Goal: Task Accomplishment & Management: Complete application form

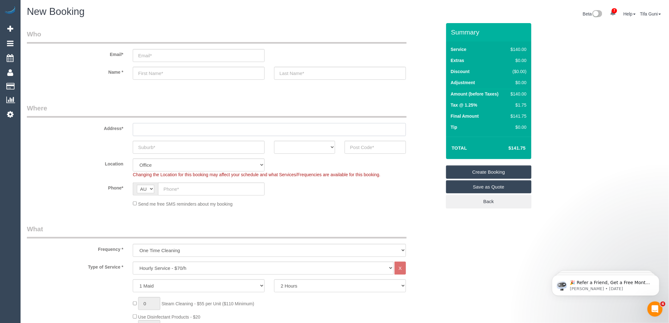
click at [156, 131] on input "text" at bounding box center [269, 129] width 273 height 13
paste input "[PERSON_NAME]"
type input "[PERSON_NAME]"
drag, startPoint x: 189, startPoint y: 129, endPoint x: 69, endPoint y: 135, distance: 120.7
click at [69, 135] on div "Address* [PERSON_NAME]" at bounding box center [234, 119] width 424 height 33
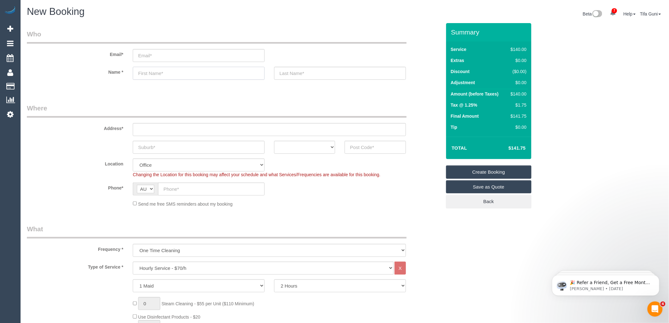
click at [140, 72] on input "text" at bounding box center [199, 73] width 132 height 13
paste input "[PERSON_NAME]"
drag, startPoint x: 187, startPoint y: 72, endPoint x: 161, endPoint y: 72, distance: 25.9
click at [161, 72] on input "[PERSON_NAME]" at bounding box center [199, 73] width 132 height 13
type input "Sambridhi"
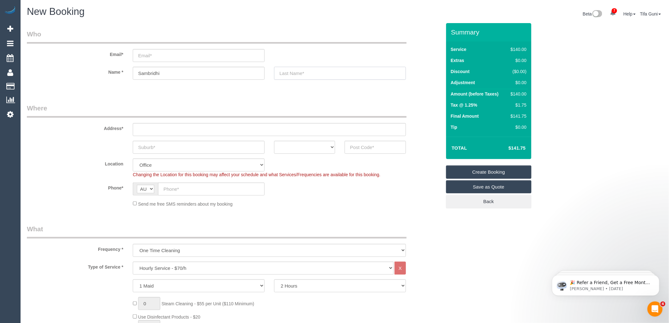
click at [287, 71] on input "text" at bounding box center [340, 73] width 132 height 13
paste input "Adhikari"
type input "Adhikari"
click at [149, 57] on input "email" at bounding box center [199, 55] width 132 height 13
paste input "[EMAIL_ADDRESS][DOMAIN_NAME]"
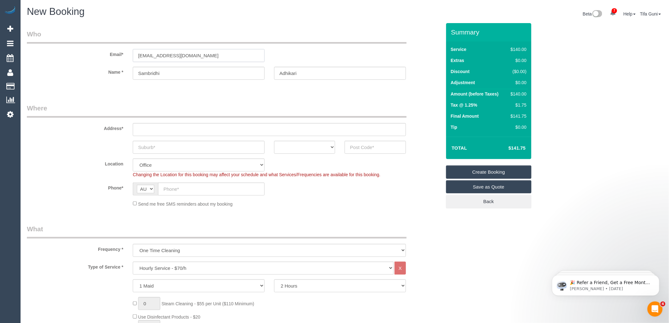
type input "[EMAIL_ADDRESS][DOMAIN_NAME]"
click at [139, 128] on input "text" at bounding box center [269, 129] width 273 height 13
paste input "[STREET_ADDRESS]"
drag, startPoint x: 171, startPoint y: 129, endPoint x: 193, endPoint y: 131, distance: 21.9
click at [193, 131] on input "[STREET_ADDRESS]" at bounding box center [269, 129] width 273 height 13
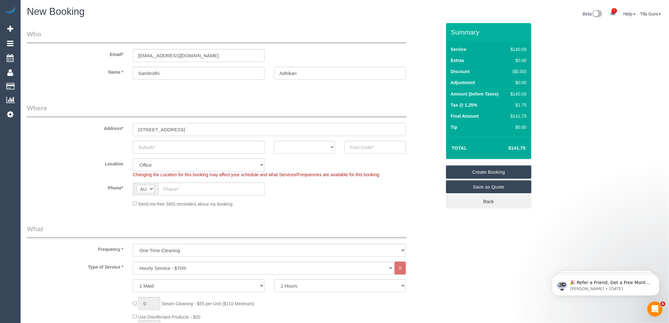
type input "[STREET_ADDRESS]"
click at [156, 145] on input "text" at bounding box center [199, 147] width 132 height 13
paste input "Ascot Vale"
type input "Ascot Vale"
drag, startPoint x: 195, startPoint y: 131, endPoint x: 182, endPoint y: 129, distance: 13.7
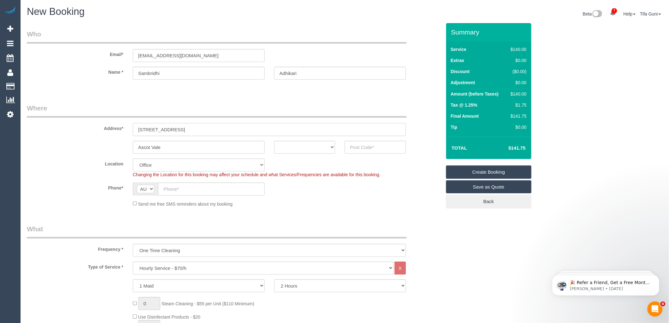
click at [182, 129] on input "[STREET_ADDRESS]" at bounding box center [269, 129] width 273 height 13
type input "[STREET_ADDRESS]"
click at [331, 149] on select "ACT [GEOGRAPHIC_DATA] NT [GEOGRAPHIC_DATA] SA TAS [GEOGRAPHIC_DATA] [GEOGRAPHIC…" at bounding box center [304, 147] width 61 height 13
select select "VIC"
click at [274, 141] on select "ACT [GEOGRAPHIC_DATA] NT [GEOGRAPHIC_DATA] SA TAS [GEOGRAPHIC_DATA] [GEOGRAPHIC…" at bounding box center [304, 147] width 61 height 13
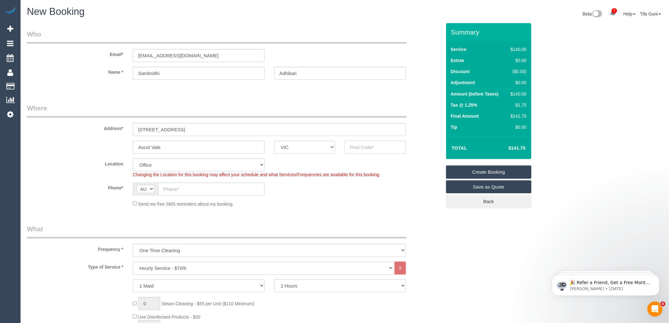
click at [366, 147] on input "text" at bounding box center [375, 147] width 61 height 13
paste input "3032"
type input "3032"
drag, startPoint x: 144, startPoint y: 145, endPoint x: 115, endPoint y: 147, distance: 28.9
click at [115, 147] on div "Ascot Vale ACT [GEOGRAPHIC_DATA] NT [GEOGRAPHIC_DATA] SA TAS [GEOGRAPHIC_DATA] …" at bounding box center [234, 147] width 424 height 13
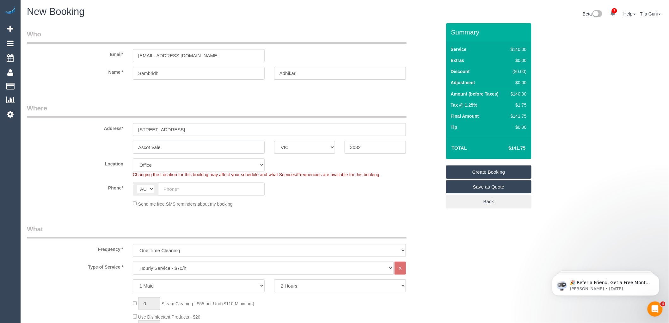
select select "59"
select select "object:2149"
click at [188, 129] on input "[STREET_ADDRESS]" at bounding box center [269, 129] width 273 height 13
type input "[STREET_ADDRESS]"
click at [184, 189] on input "text" at bounding box center [211, 188] width 107 height 13
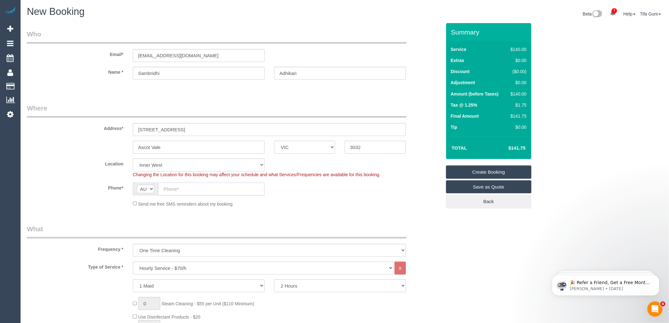
paste input "0412 792 257"
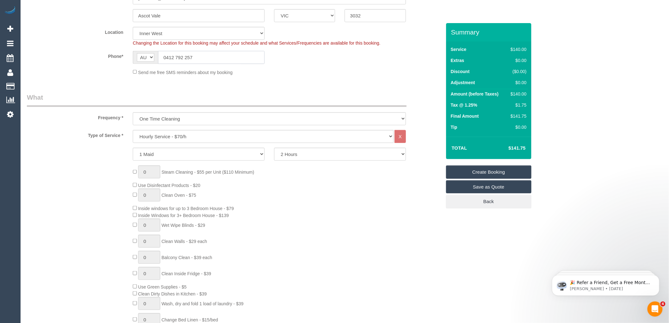
scroll to position [140, 0]
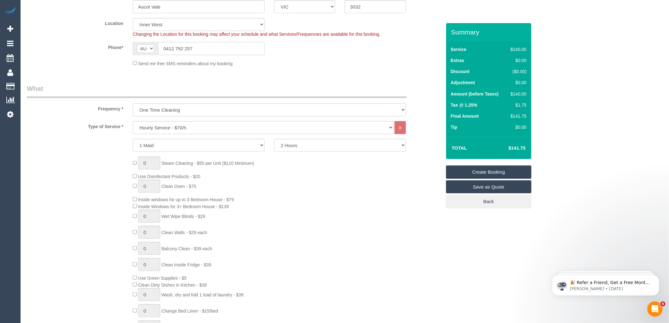
type input "0412 792 257"
click at [182, 126] on select "Hourly Service - $70/h Hourly Service - $65/h Hourly Service - $60/h Hourly Ser…" at bounding box center [263, 127] width 261 height 13
click at [170, 127] on select "Hourly Service - $70/h Hourly Service - $65/h Hourly Service - $60/h Hourly Ser…" at bounding box center [263, 127] width 261 height 13
select select "211"
click at [133, 121] on select "Hourly Service - $70/h Hourly Service - $65/h Hourly Service - $60/h Hourly Ser…" at bounding box center [263, 127] width 261 height 13
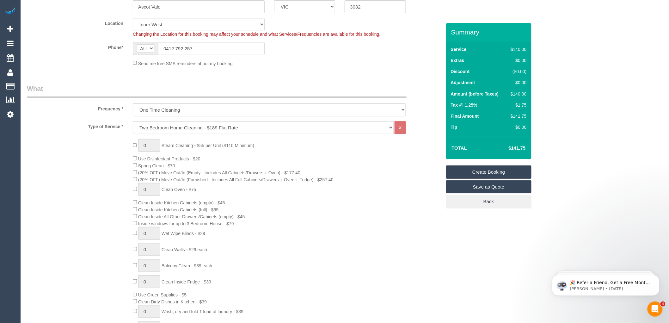
click at [345, 168] on div "0 Steam Cleaning - $55 per Unit ($110 Minimum) Use Disinfectant Products - $20 …" at bounding box center [287, 249] width 318 height 221
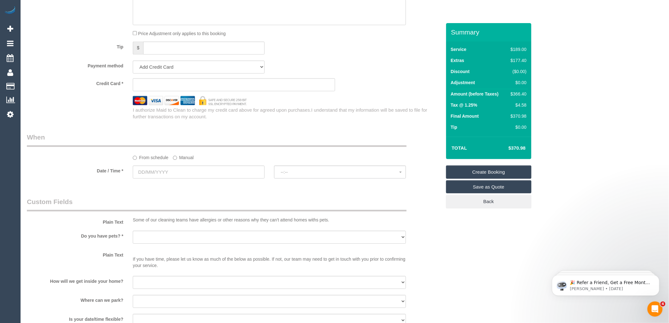
scroll to position [597, 0]
click at [199, 178] on input "text" at bounding box center [199, 171] width 132 height 13
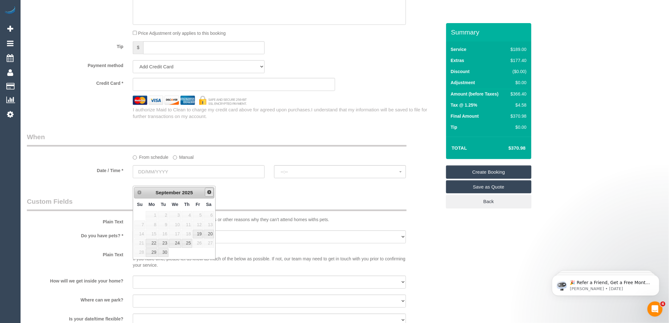
click at [208, 192] on span "Next" at bounding box center [209, 191] width 5 height 5
click at [178, 215] on link "1" at bounding box center [175, 215] width 12 height 9
type input "[DATE]"
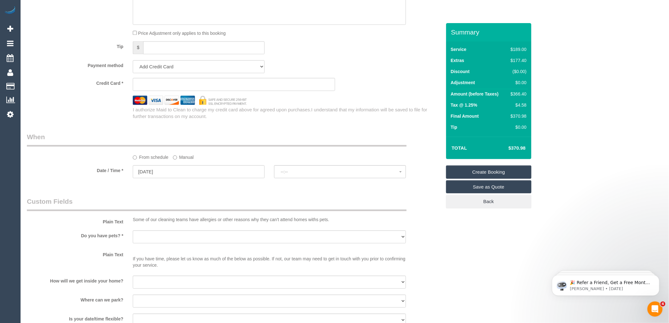
select select "spot1"
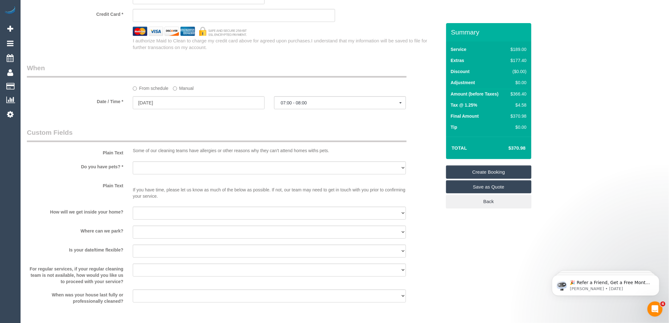
scroll to position [668, 0]
click at [164, 218] on select "I will be home Key will be left (please provide details below) Lock box/Access …" at bounding box center [269, 211] width 273 height 13
select select "number:14"
click at [133, 212] on select "I will be home Key will be left (please provide details below) Lock box/Access …" at bounding box center [269, 211] width 273 height 13
click at [167, 234] on select "I will provide parking on-site Free street parking Paid street parking (cost wi…" at bounding box center [269, 230] width 273 height 13
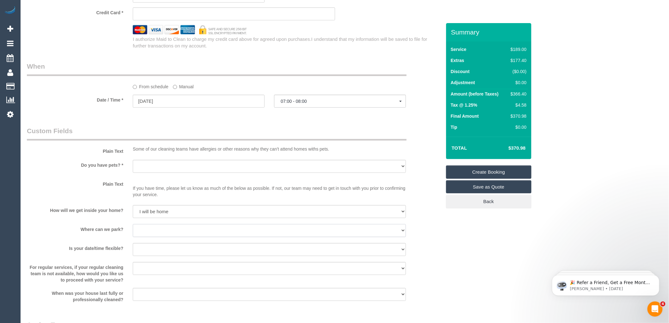
select select "number:19"
click at [133, 231] on select "I will provide parking on-site Free street parking Paid street parking (cost wi…" at bounding box center [269, 230] width 273 height 13
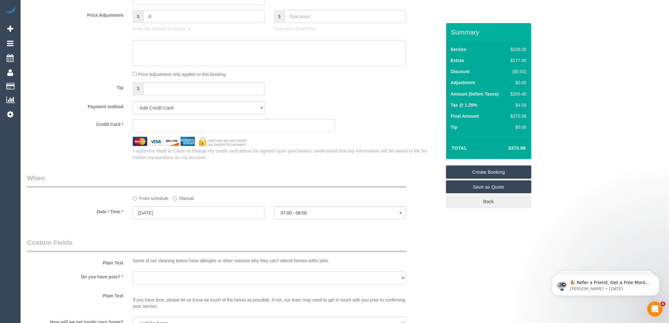
scroll to position [562, 0]
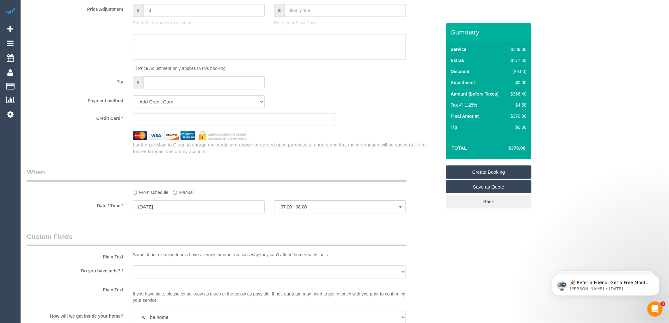
click at [188, 213] on input "[DATE]" at bounding box center [199, 206] width 132 height 13
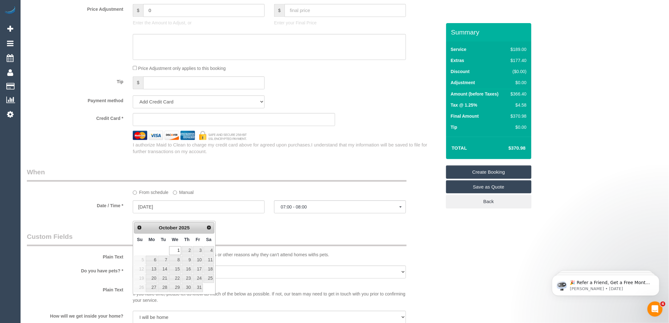
click at [250, 195] on div "From schedule Manual" at bounding box center [269, 191] width 283 height 9
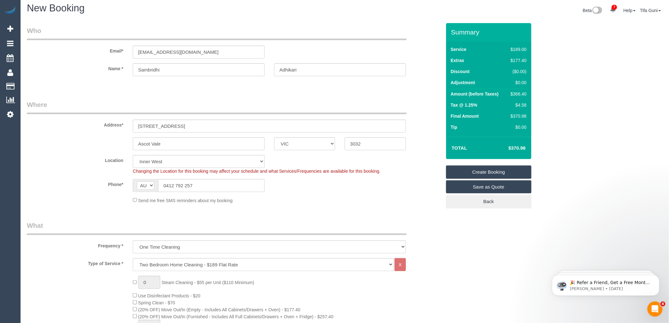
scroll to position [0, 0]
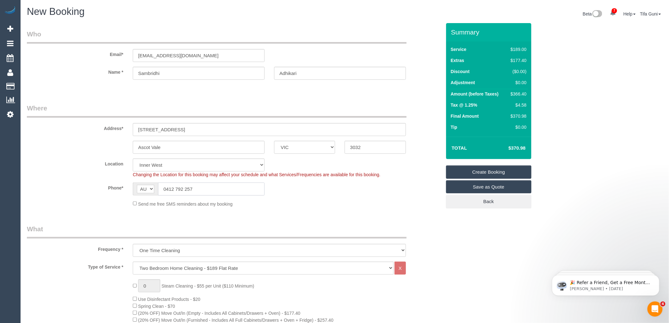
drag, startPoint x: 200, startPoint y: 186, endPoint x: 153, endPoint y: 187, distance: 47.1
click at [153, 187] on div "AF AL DZ AD AO AI AQ AG AR AM AW AU AT AZ BS BH BD BB BY BE BZ BJ BM BT BO BA B…" at bounding box center [199, 188] width 132 height 13
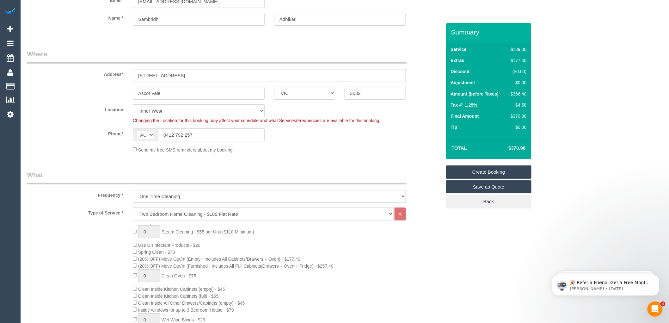
scroll to position [70, 0]
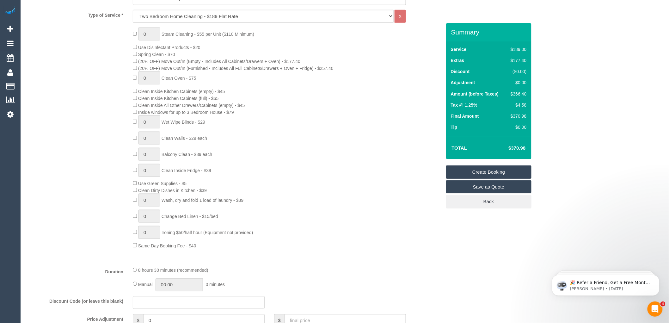
scroll to position [281, 0]
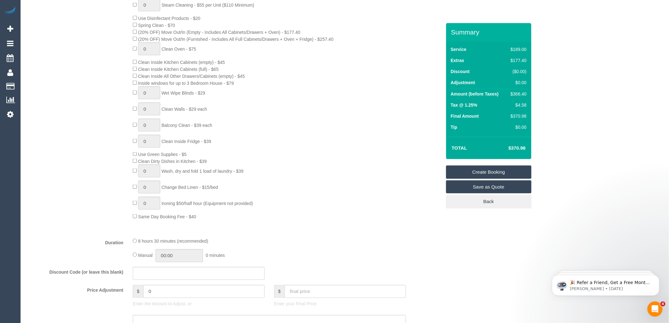
click at [495, 188] on link "Save as Quote" at bounding box center [488, 186] width 85 height 13
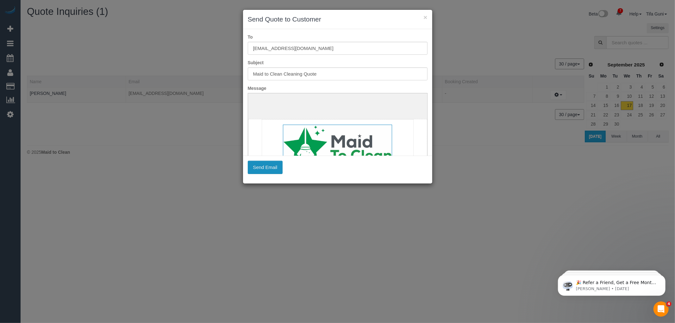
click at [261, 168] on button "Send Email" at bounding box center [265, 167] width 35 height 13
